Goal: Check status: Check status

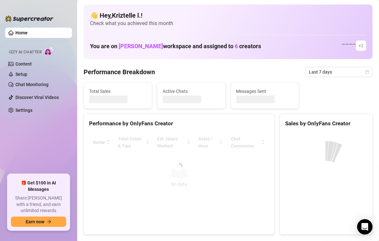
click at [326, 97] on div "Total Sales Active Chats Messages Sent" at bounding box center [228, 95] width 294 height 26
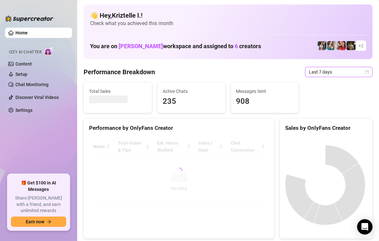
click at [326, 72] on span "Last 7 days" at bounding box center [339, 72] width 60 height 10
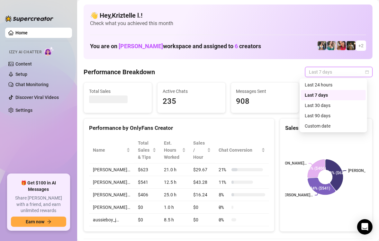
click at [310, 85] on div "Last 24 hours" at bounding box center [333, 84] width 57 height 7
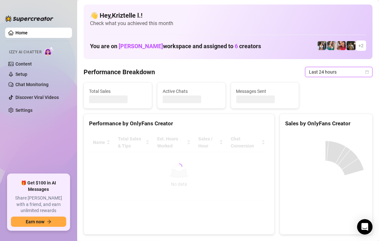
click at [329, 74] on span "Last 24 hours" at bounding box center [339, 72] width 60 height 10
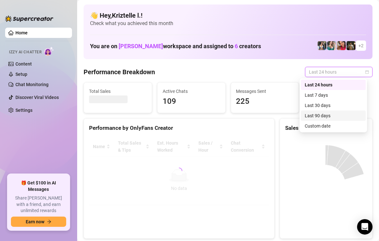
click at [322, 127] on div "Custom date" at bounding box center [333, 126] width 57 height 7
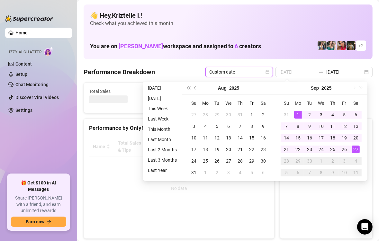
type input "[DATE]"
click at [295, 112] on div "1" at bounding box center [298, 115] width 8 height 8
click at [357, 150] on div "27" at bounding box center [356, 150] width 8 height 8
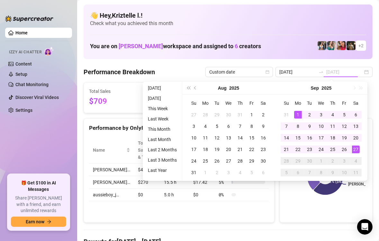
type input "[DATE]"
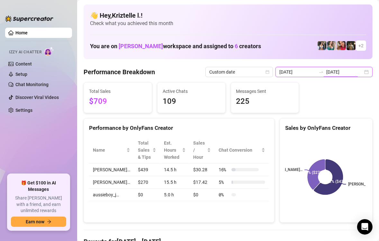
click at [306, 73] on input "[DATE]" at bounding box center [298, 72] width 37 height 7
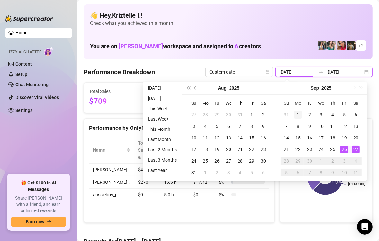
type input "[DATE]"
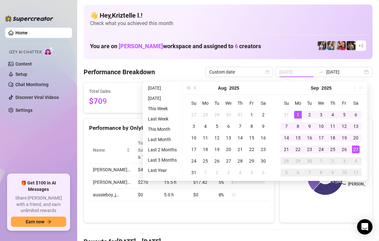
click at [295, 112] on div "1" at bounding box center [298, 115] width 8 height 8
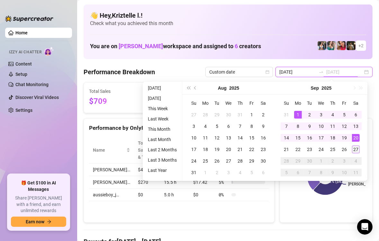
type input "[DATE]"
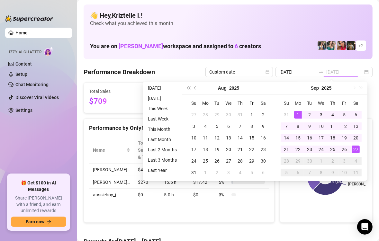
click at [357, 149] on div "27" at bounding box center [356, 150] width 8 height 8
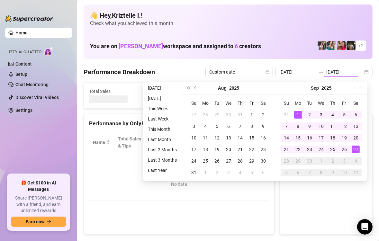
type input "[DATE]"
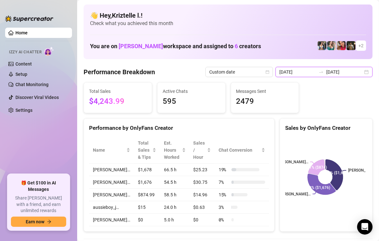
click at [339, 72] on input "[DATE]" at bounding box center [345, 72] width 37 height 7
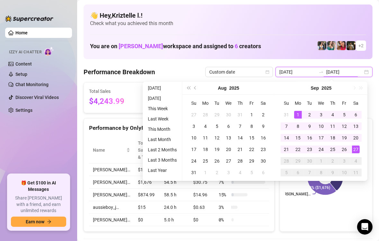
click at [305, 72] on input "[DATE]" at bounding box center [298, 72] width 37 height 7
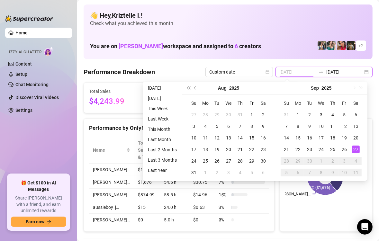
type input "[DATE]"
click at [357, 151] on div "27" at bounding box center [356, 150] width 8 height 8
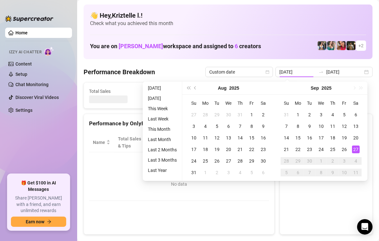
type input "[DATE]"
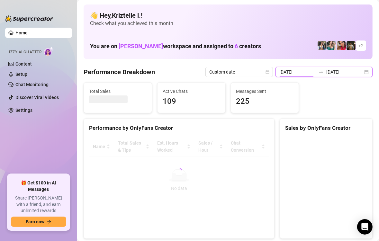
click at [304, 72] on input "[DATE]" at bounding box center [298, 72] width 37 height 7
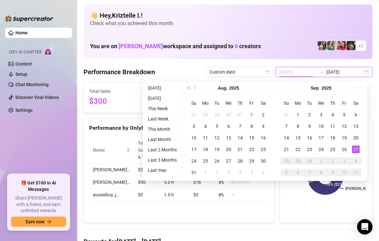
type input "[DATE]"
click at [355, 151] on div "27" at bounding box center [356, 150] width 8 height 8
type input "[DATE]"
click at [285, 198] on rect at bounding box center [325, 177] width 80 height 80
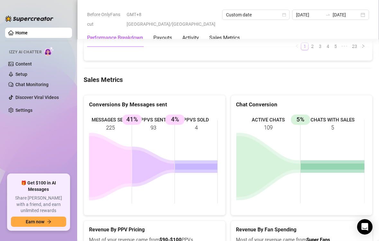
scroll to position [903, 0]
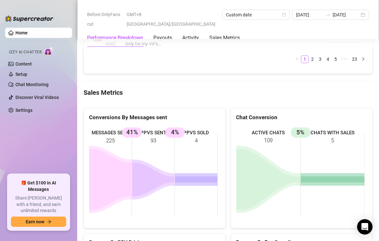
click at [196, 88] on Metrics "Sales Metrics" at bounding box center [228, 92] width 289 height 9
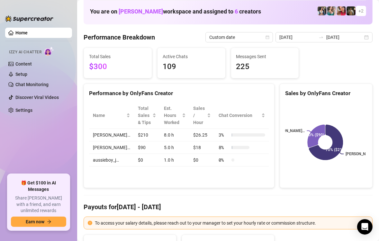
scroll to position [0, 0]
